Goal: Task Accomplishment & Management: Manage account settings

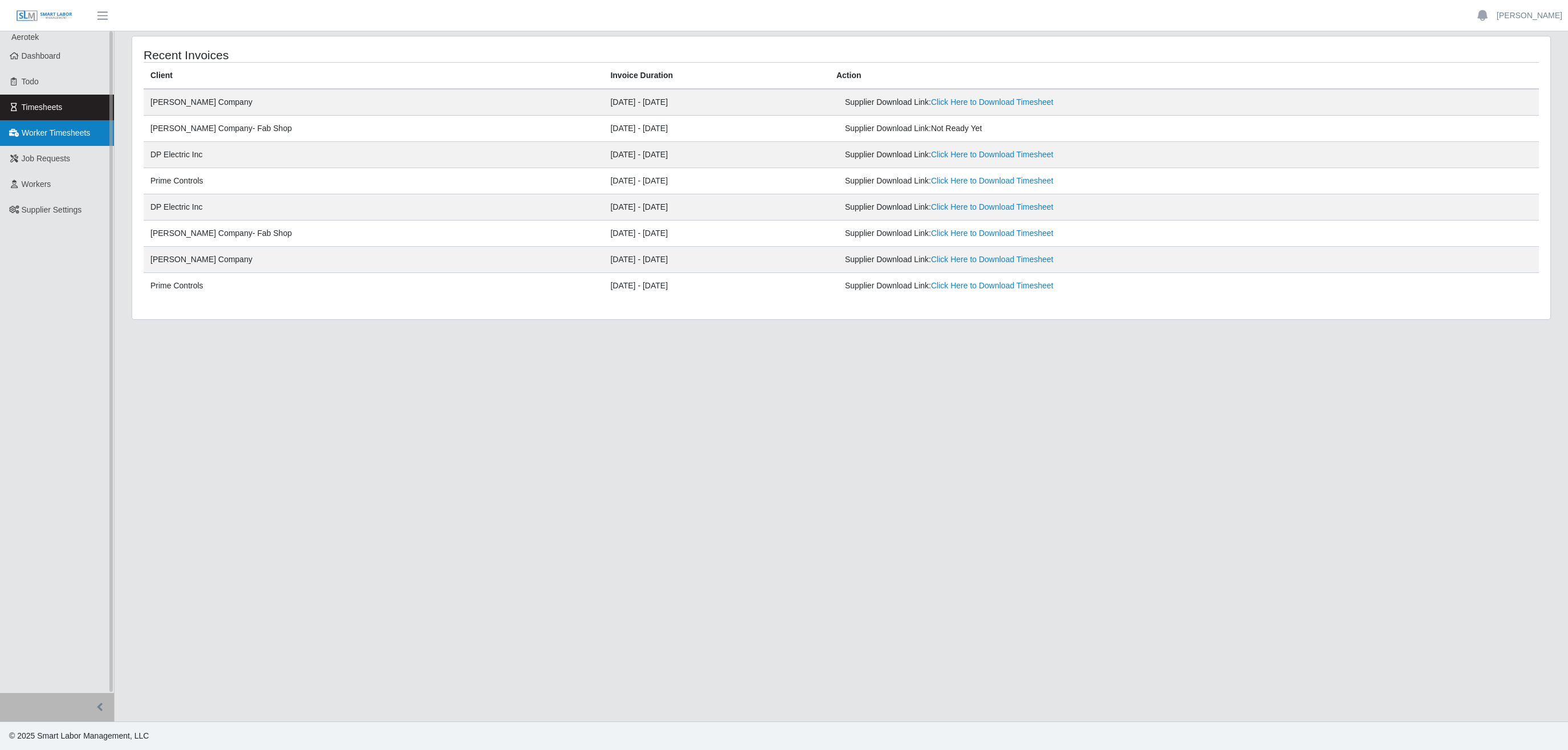
click at [45, 140] on link "Worker Timesheets" at bounding box center [57, 133] width 114 height 26
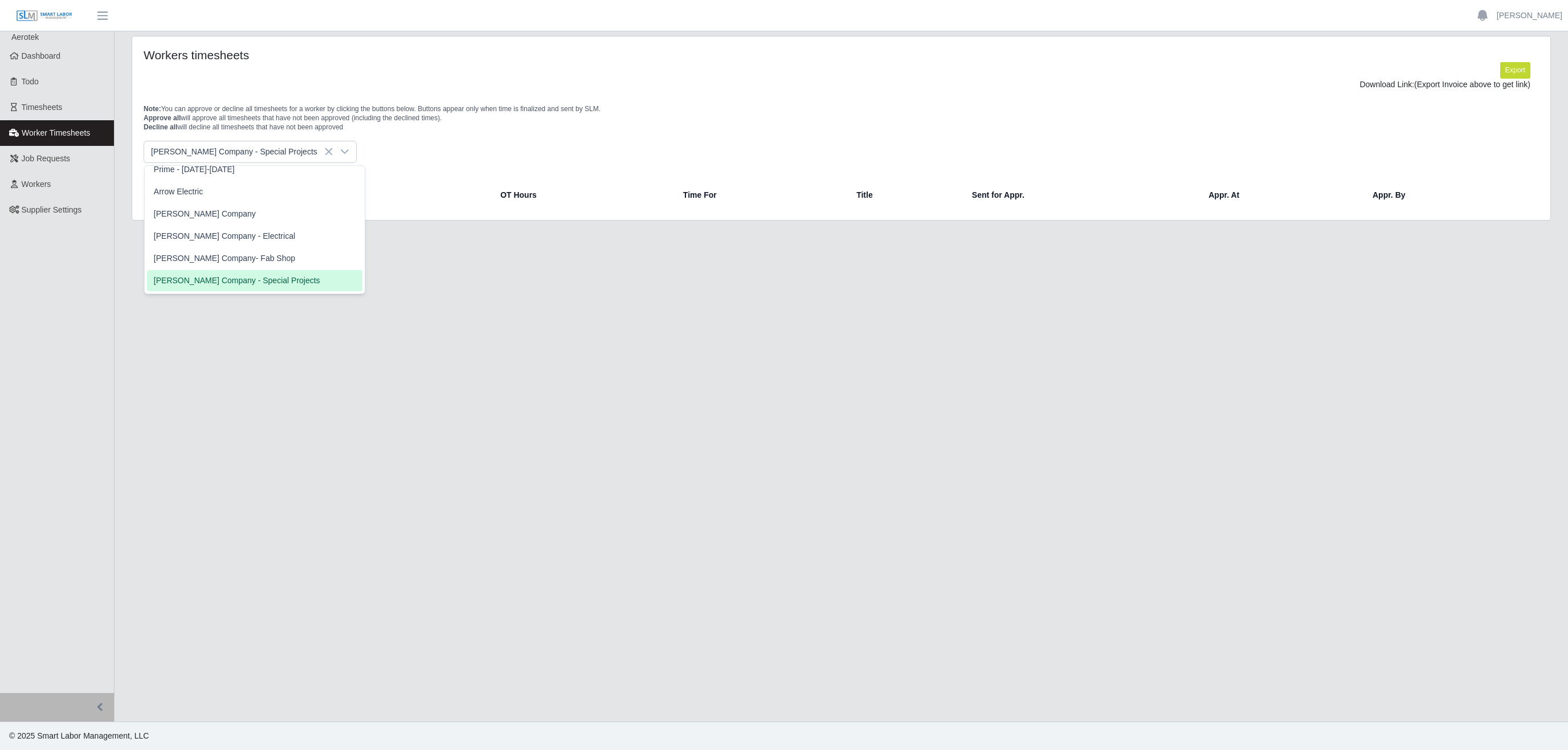
click at [248, 270] on li "Lee Company - Special Projects" at bounding box center [255, 280] width 216 height 21
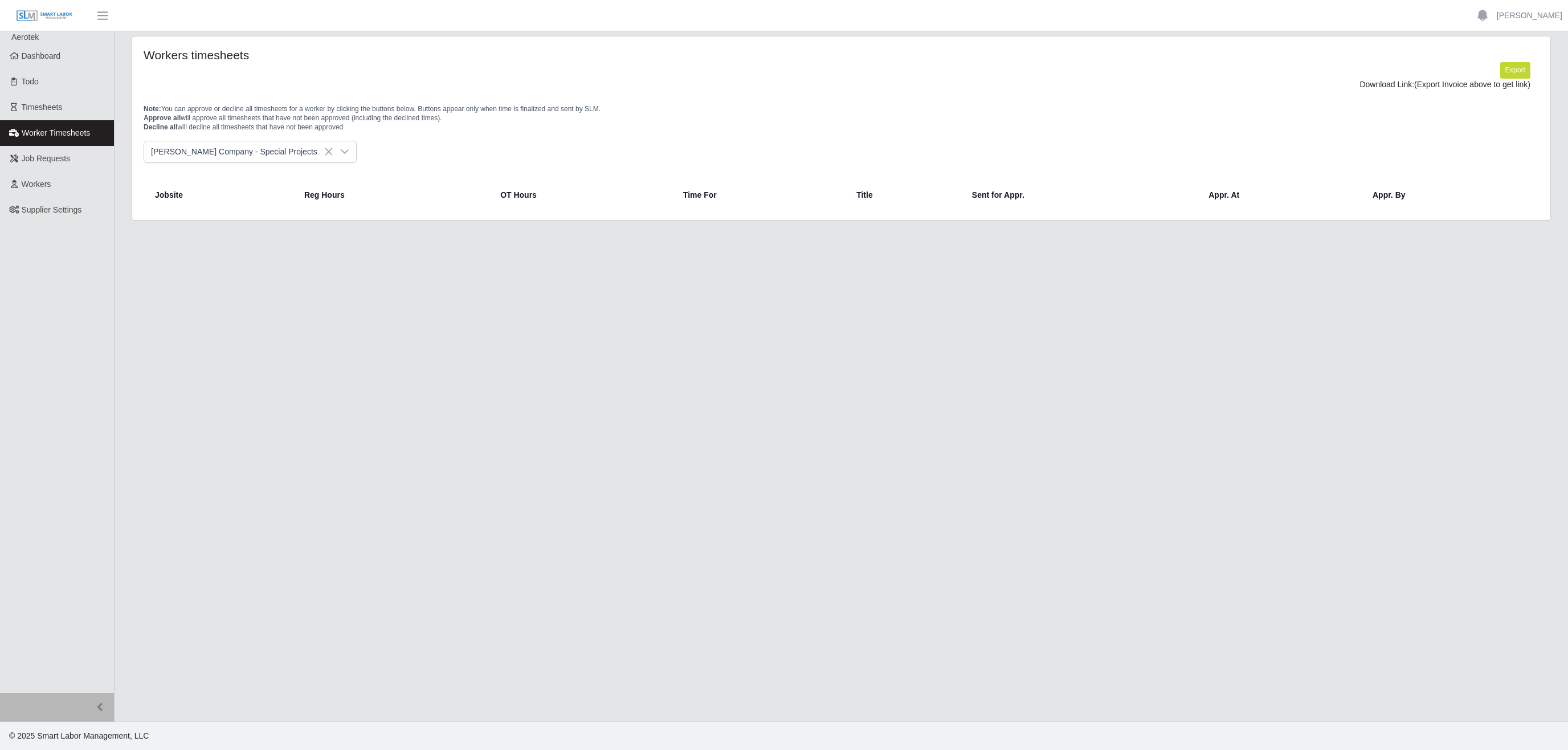
click at [340, 155] on icon at bounding box center [344, 152] width 9 height 9
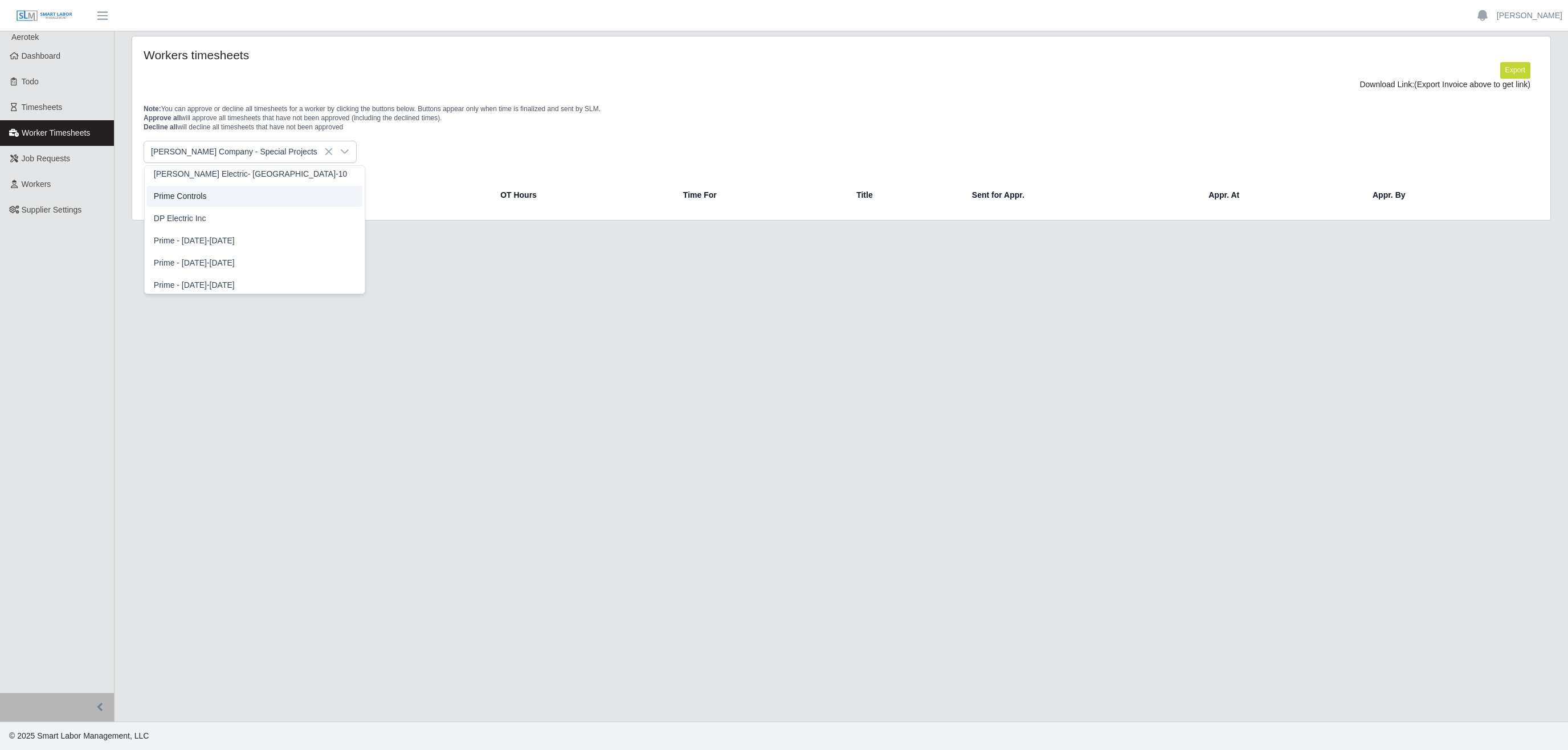
scroll to position [320, 0]
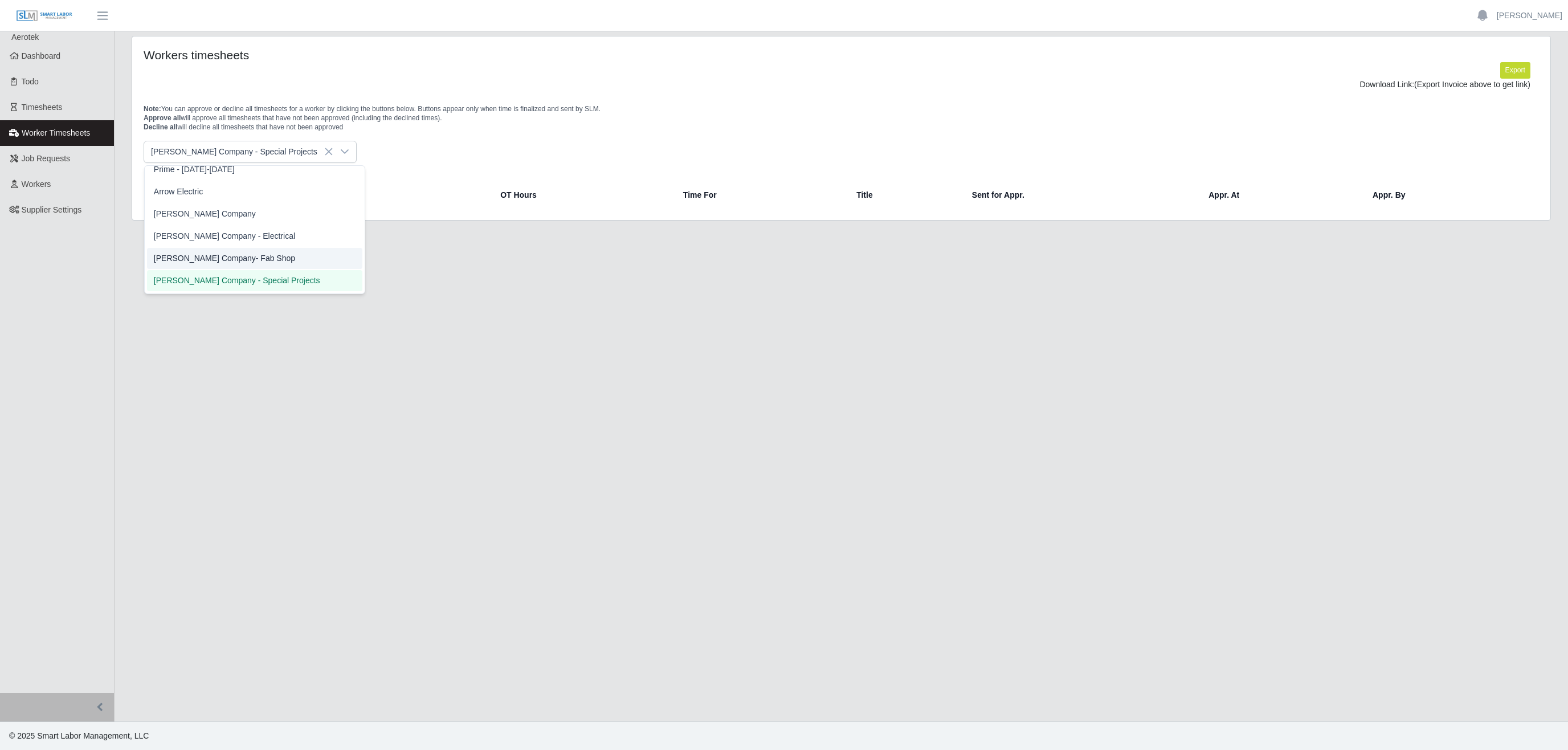
click at [234, 265] on span "[PERSON_NAME] Company- Fab Shop" at bounding box center [224, 259] width 141 height 12
click at [315, 152] on icon at bounding box center [319, 152] width 9 height 9
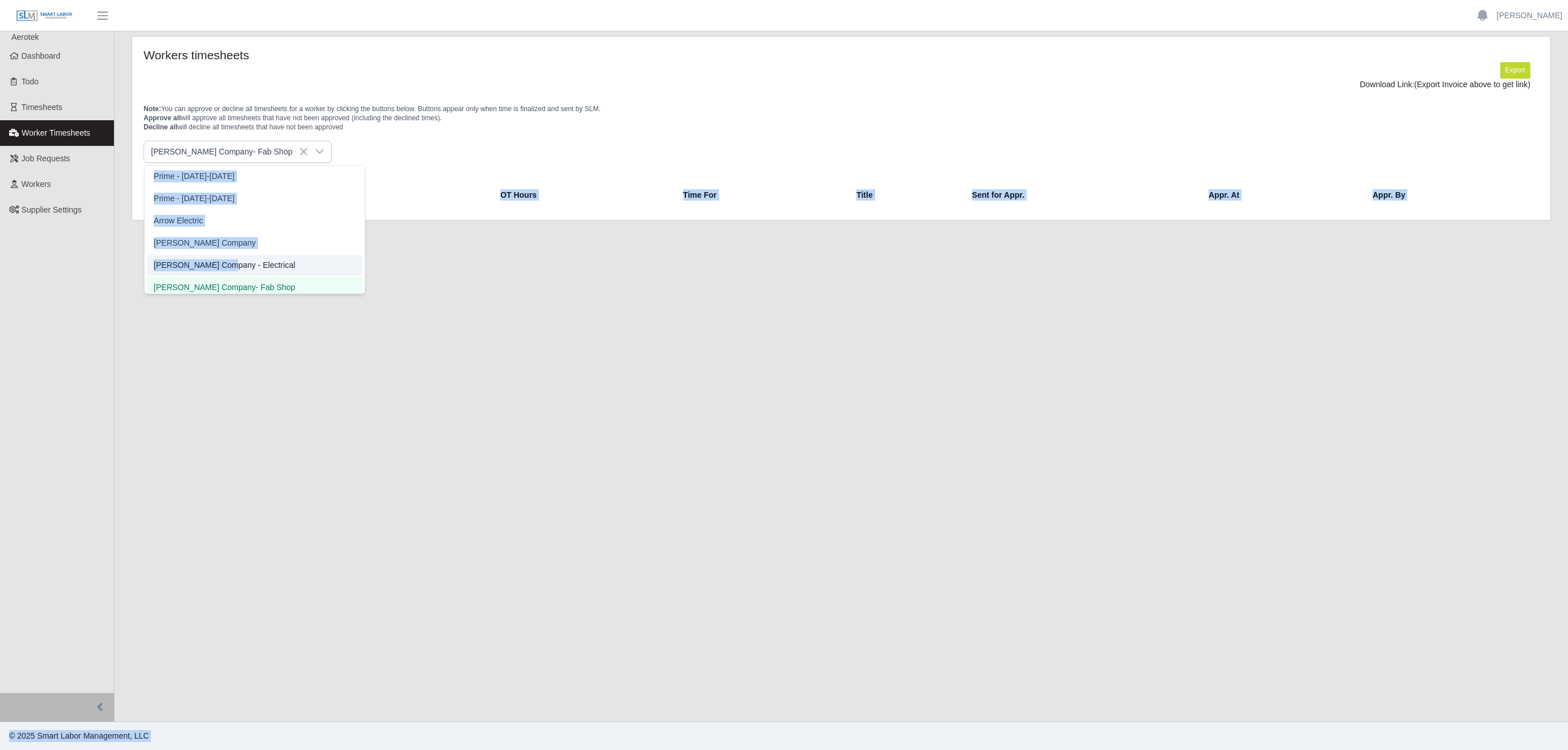
click at [219, 265] on span "Lee Company - Electrical" at bounding box center [224, 265] width 141 height 12
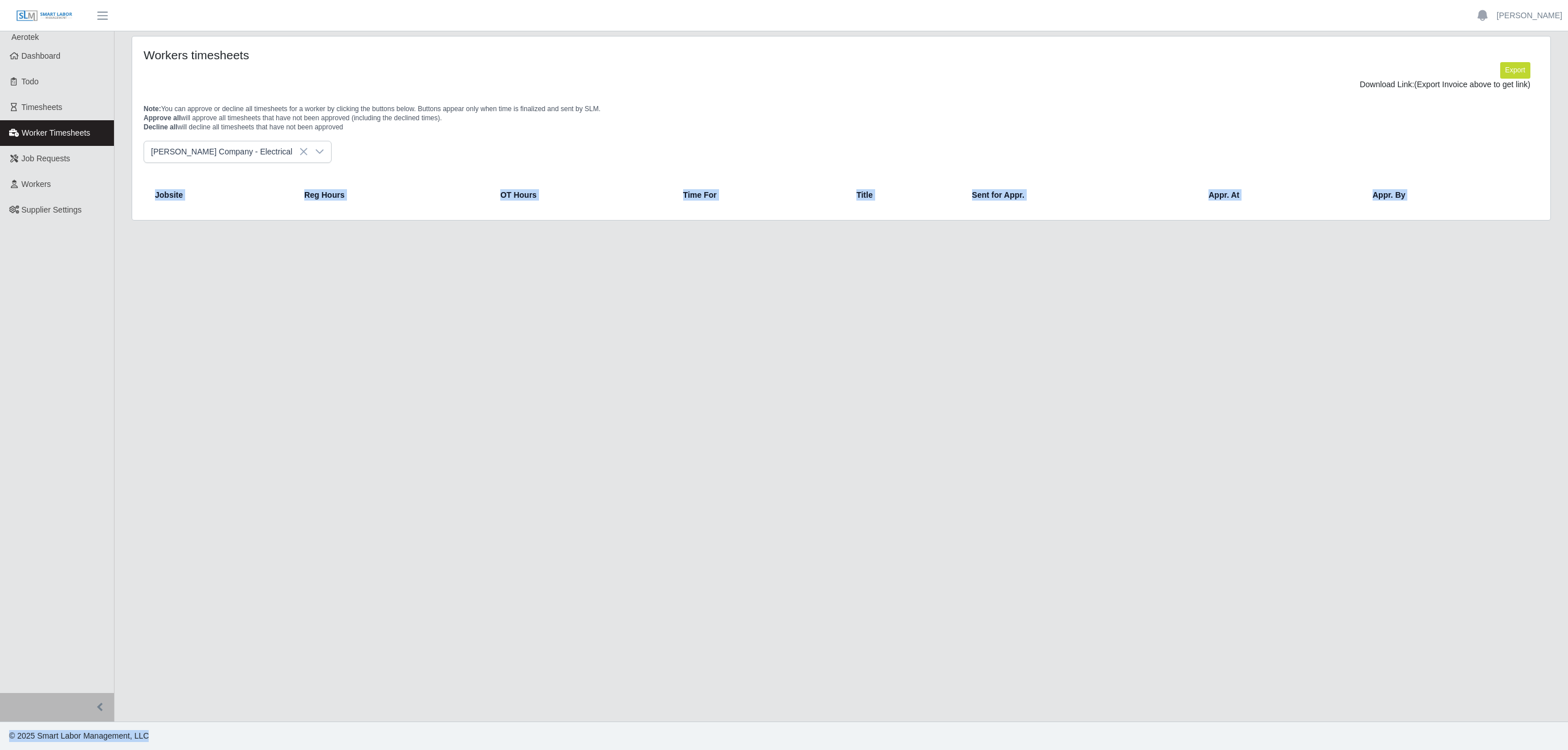
click at [315, 155] on icon at bounding box center [319, 152] width 9 height 9
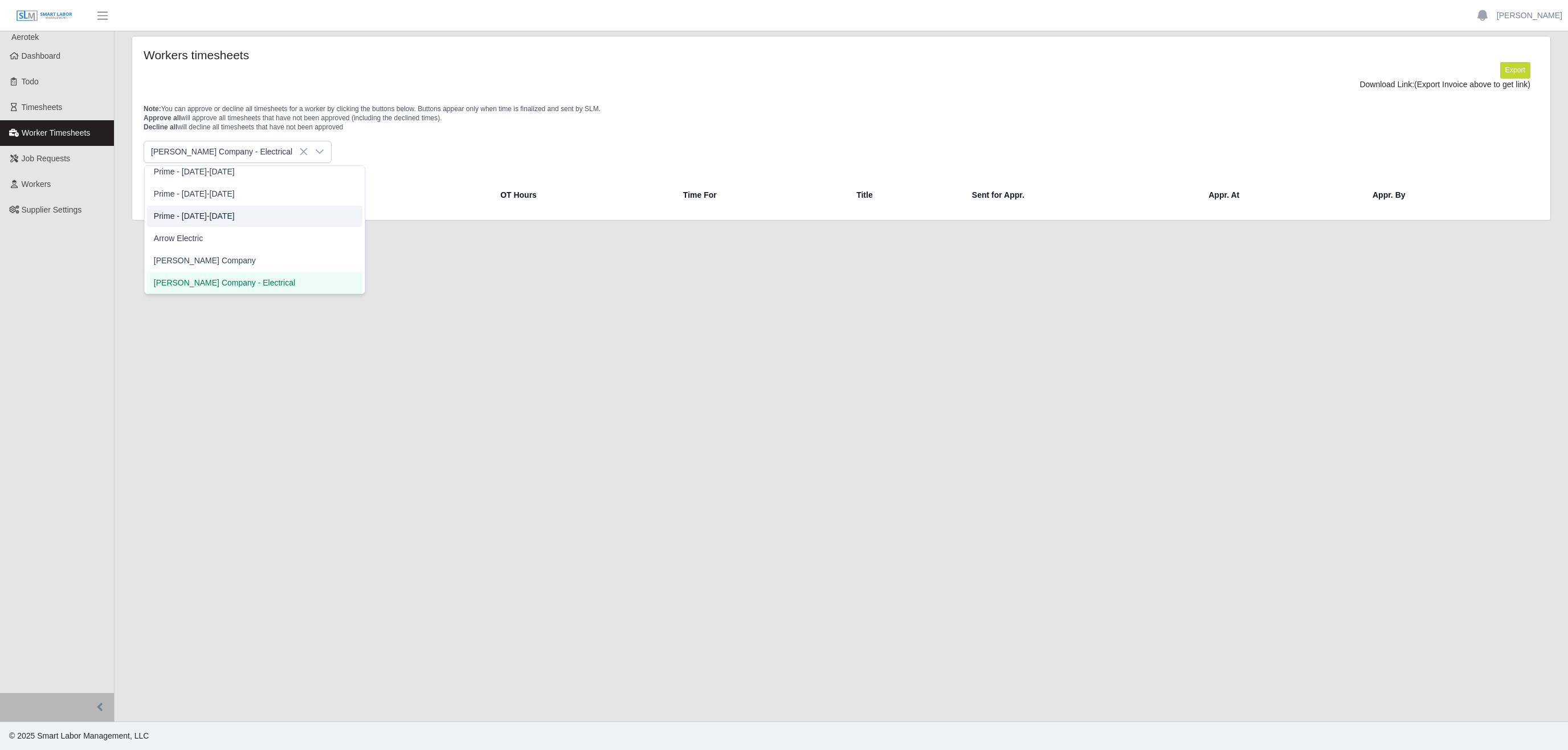
scroll to position [269, 0]
click at [200, 269] on span "[PERSON_NAME] Company" at bounding box center [205, 265] width 102 height 12
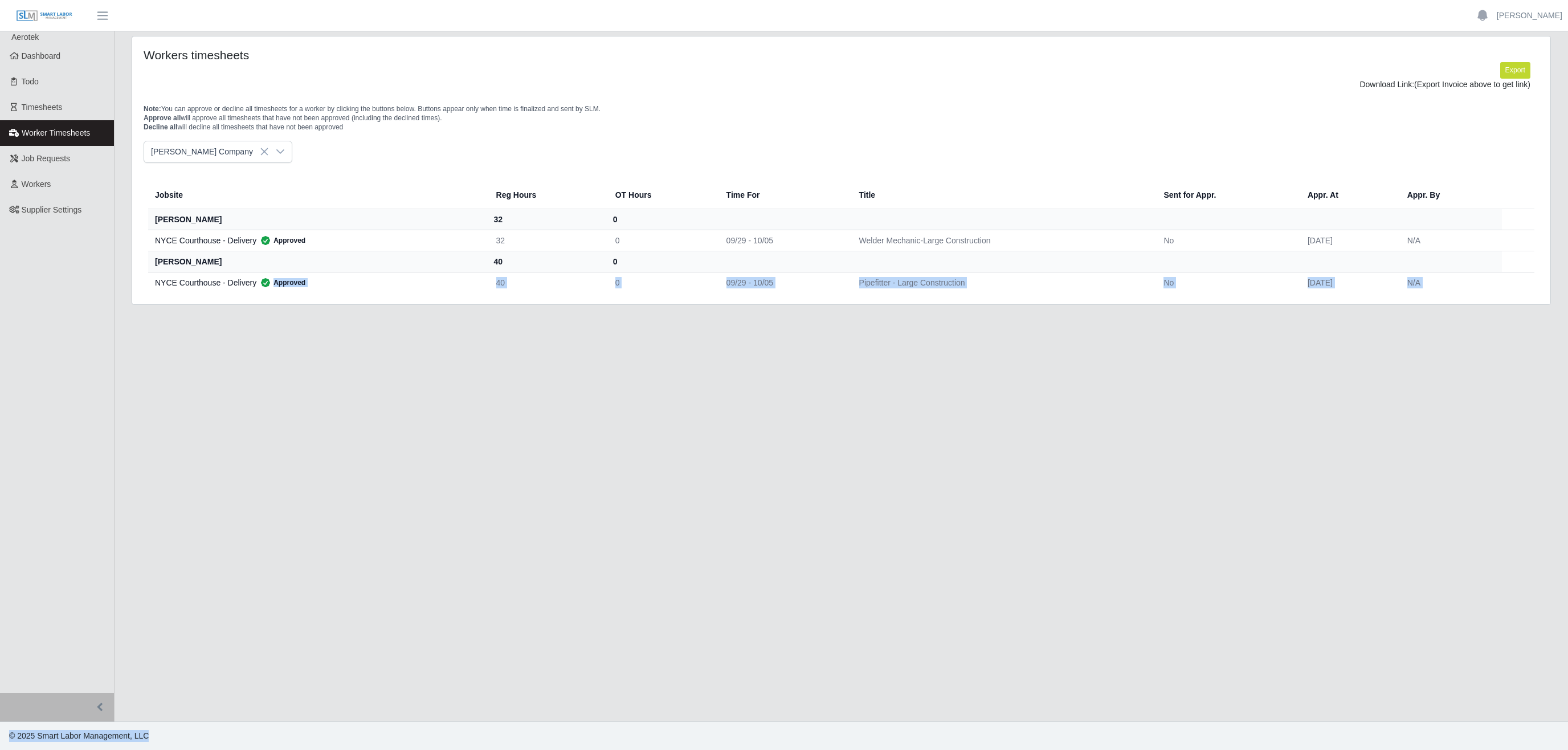
drag, startPoint x: 334, startPoint y: 425, endPoint x: 318, endPoint y: 380, distance: 47.8
click at [334, 418] on main "Workers timesheets Export Download Link: (Export Invoice above to get link) Not…" at bounding box center [841, 377] width 1453 height 690
click at [53, 110] on span "Timesheets" at bounding box center [42, 107] width 41 height 9
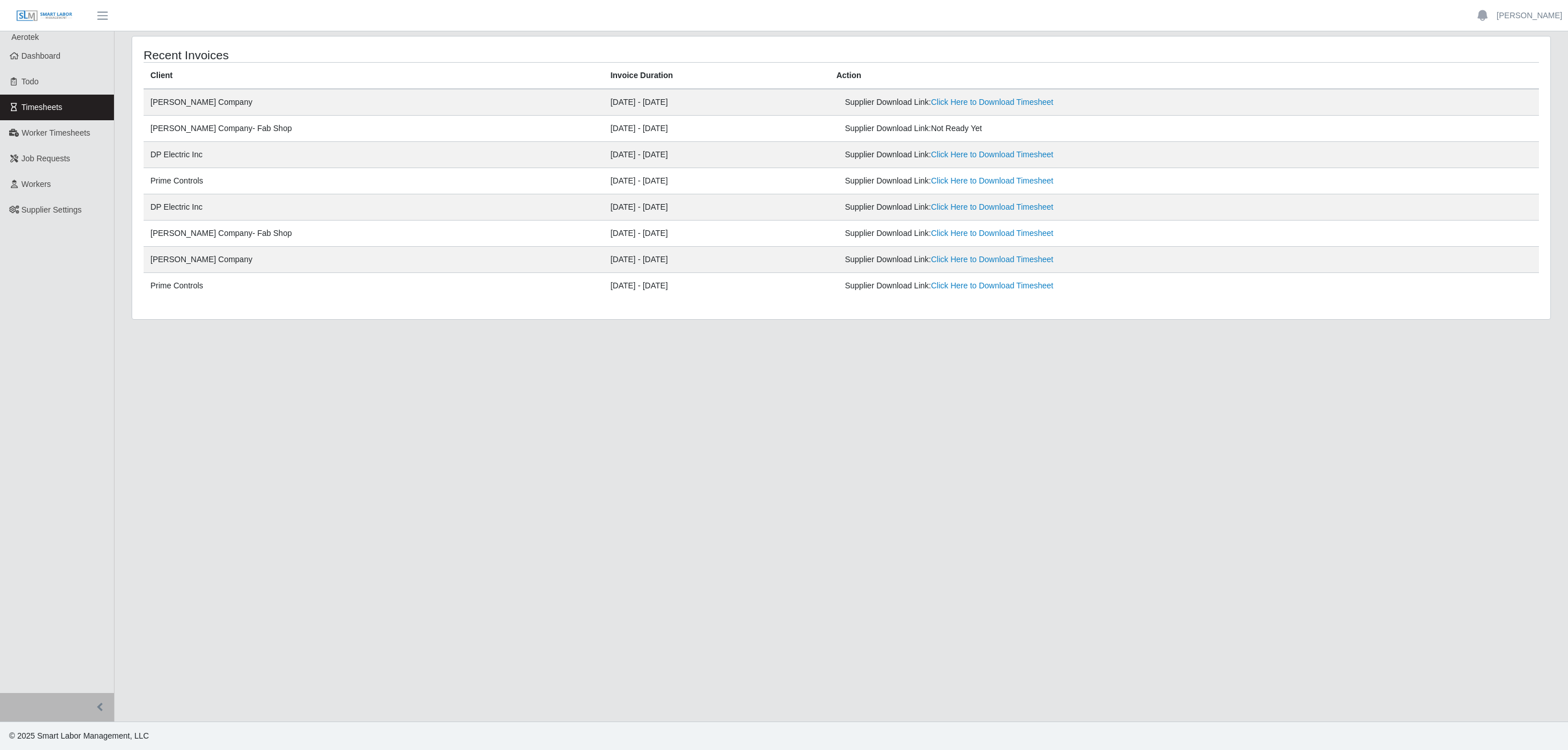
click at [857, 124] on div "Supplier Download Link: Not Ready Yet" at bounding box center [1069, 128] width 447 height 12
click at [857, 125] on div "Supplier Download Link: Not Ready Yet" at bounding box center [1069, 128] width 447 height 12
click at [951, 127] on div "Supplier Download Link: Not Ready Yet" at bounding box center [1069, 128] width 447 height 12
click at [1538, 24] on ul "[PERSON_NAME] Account Settings Logout" at bounding box center [1518, 15] width 99 height 20
click at [1537, 20] on link "[PERSON_NAME]" at bounding box center [1529, 15] width 66 height 12
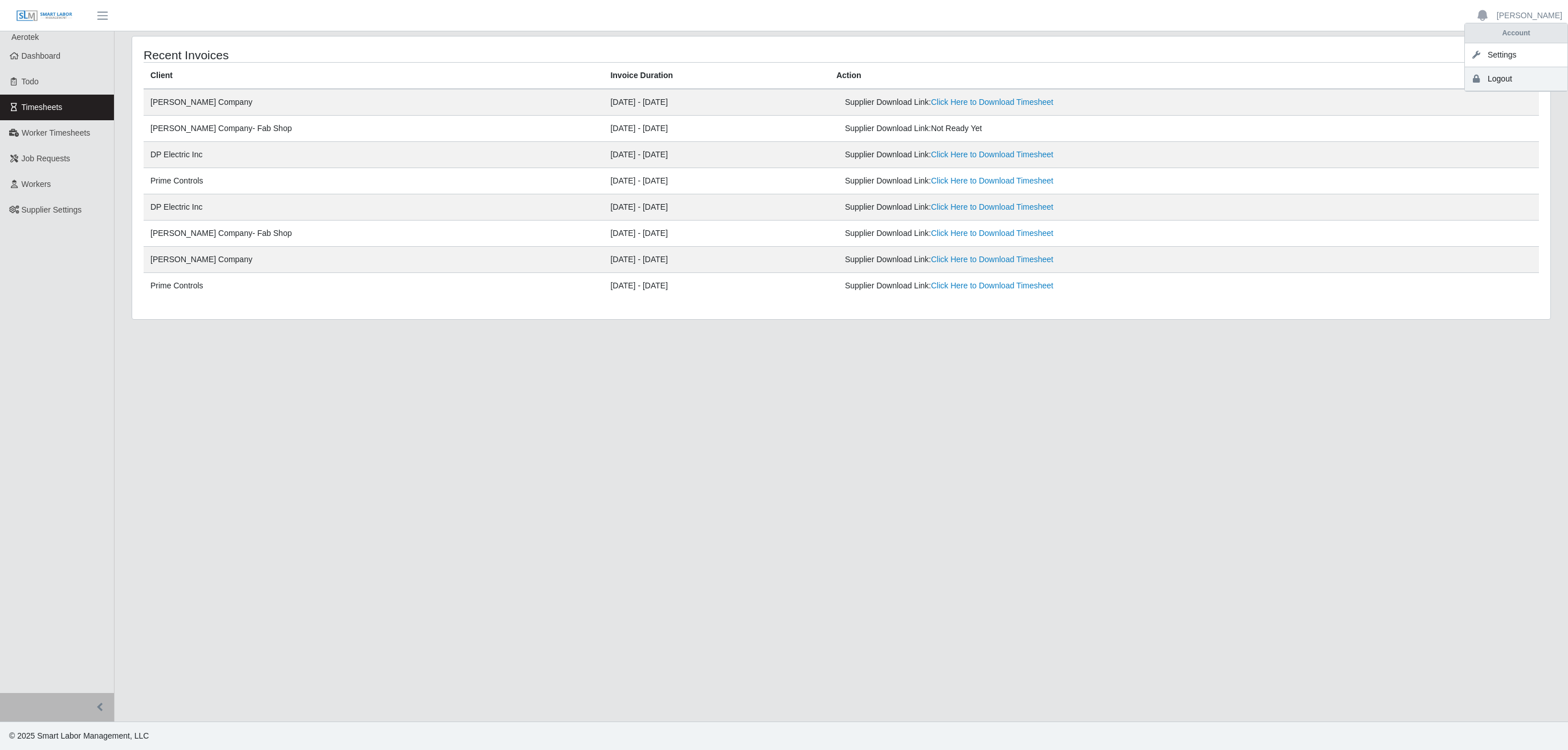
click at [1502, 80] on link "Logout" at bounding box center [1517, 80] width 103 height 24
